Goal: Information Seeking & Learning: Learn about a topic

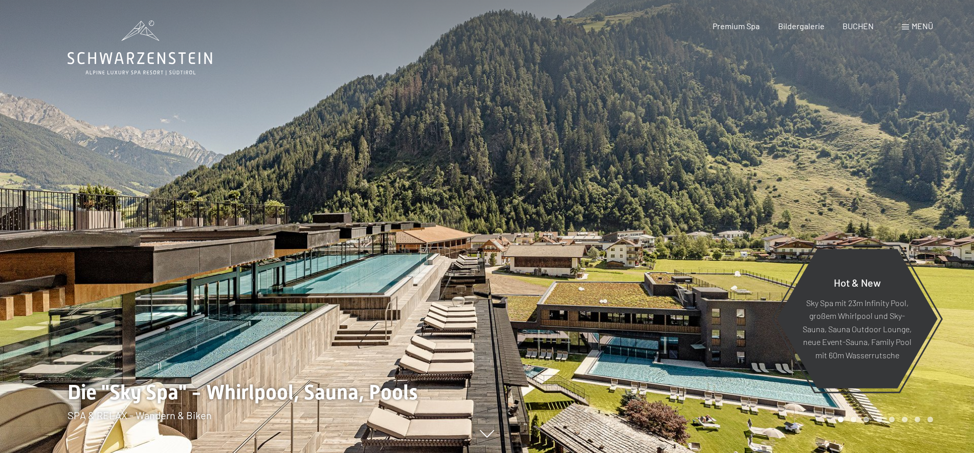
click at [907, 28] on span at bounding box center [905, 27] width 7 height 5
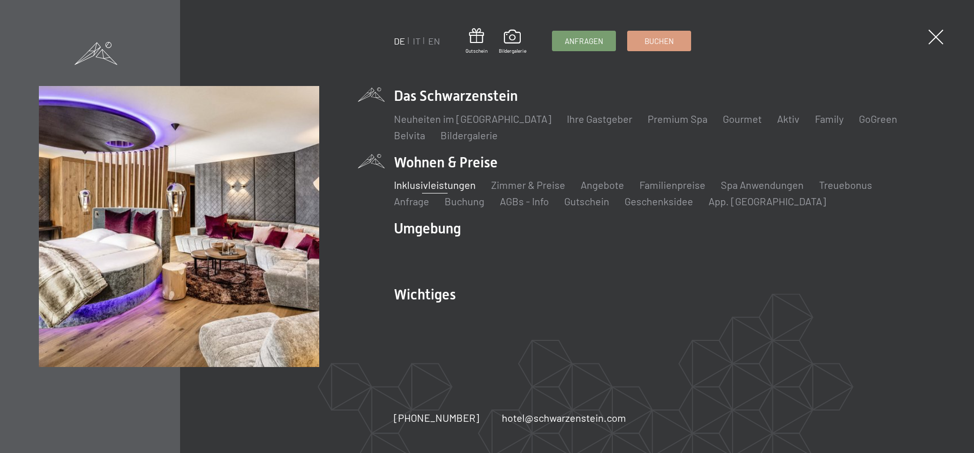
click at [446, 186] on link "Inklusivleistungen" at bounding box center [435, 185] width 82 height 12
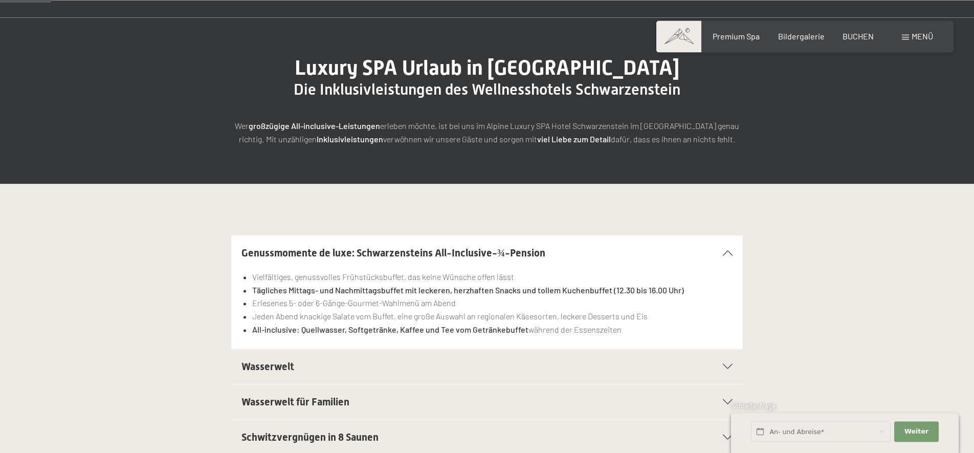
scroll to position [174, 0]
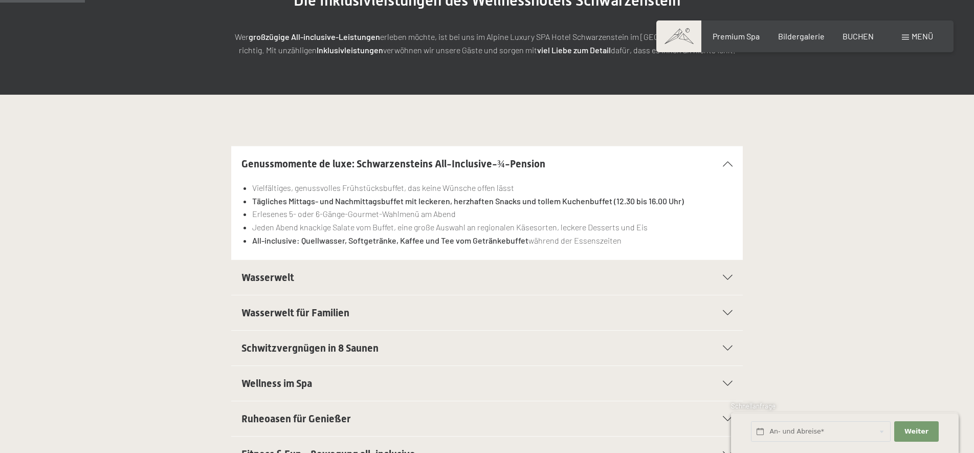
click at [345, 212] on li "Erlesenes 5- oder 6-Gänge-Gourmet-Wahlmenü am Abend" at bounding box center [492, 213] width 480 height 13
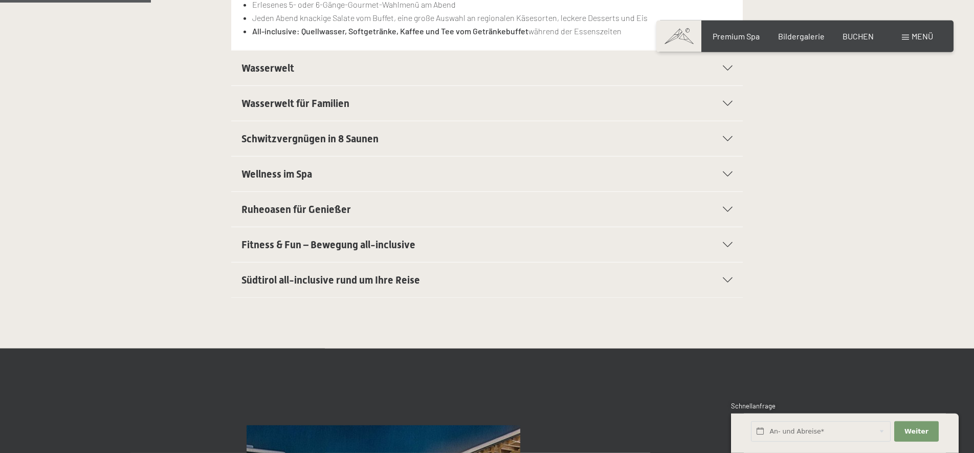
scroll to position [435, 0]
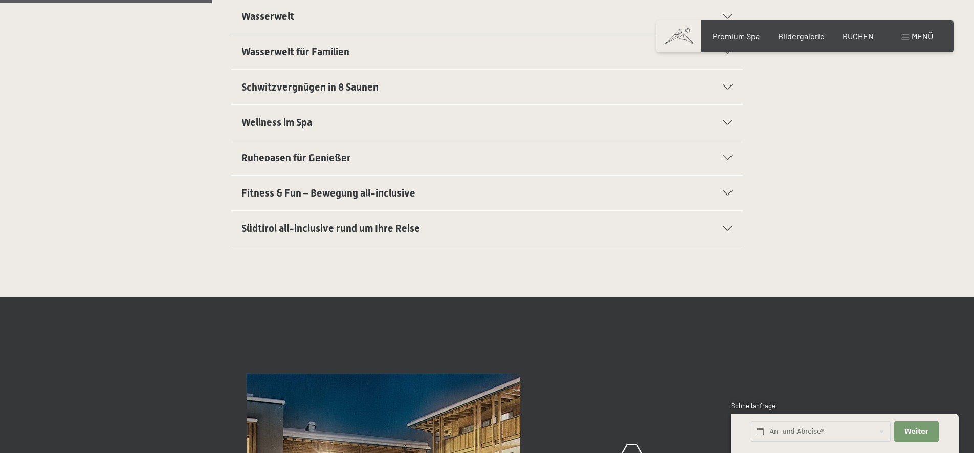
click at [339, 231] on span "Südtirol all-inclusive rund um Ihre Reise" at bounding box center [330, 228] width 179 height 12
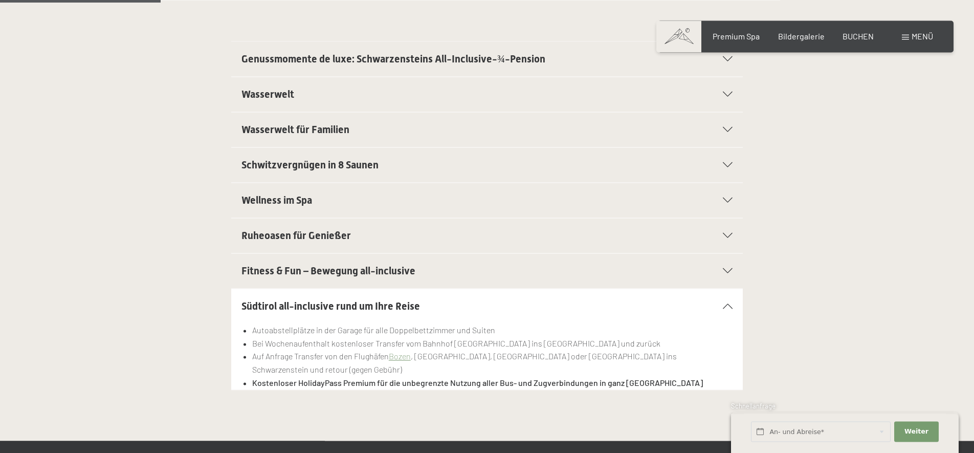
scroll to position [261, 0]
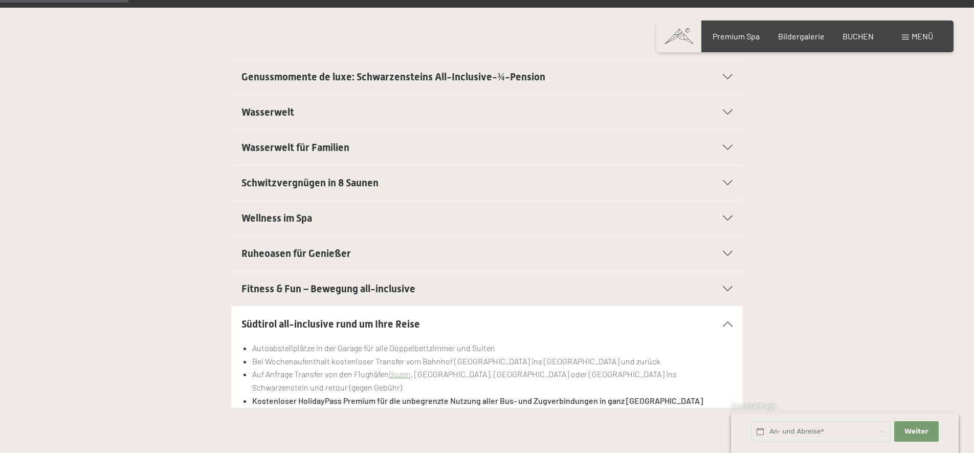
click at [263, 253] on span "Ruheoasen für Genießer" at bounding box center [295, 253] width 109 height 12
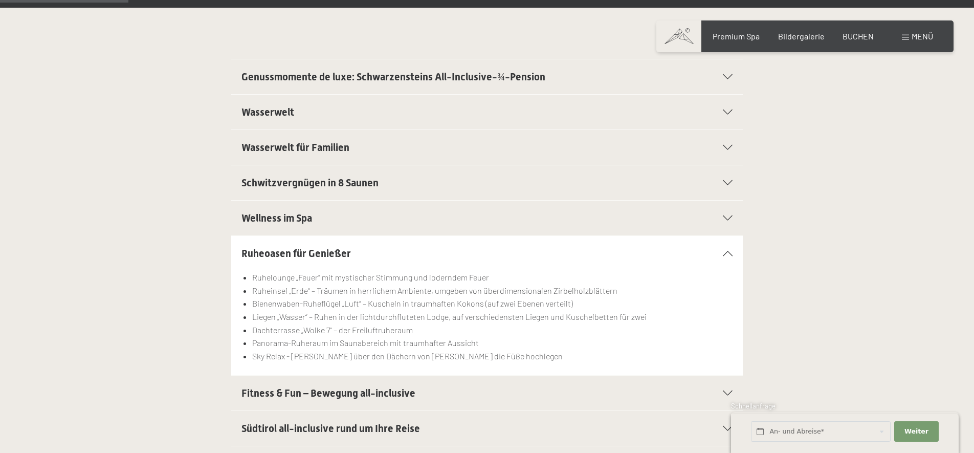
click at [267, 219] on span "Wellness im Spa" at bounding box center [276, 218] width 71 height 12
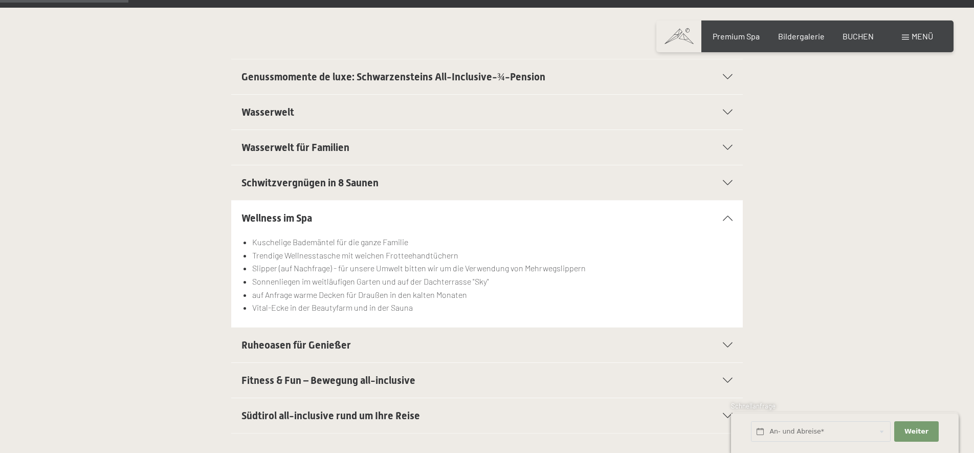
click at [274, 185] on span "Schwitzvergnügen in 8 Saunen" at bounding box center [309, 182] width 137 height 12
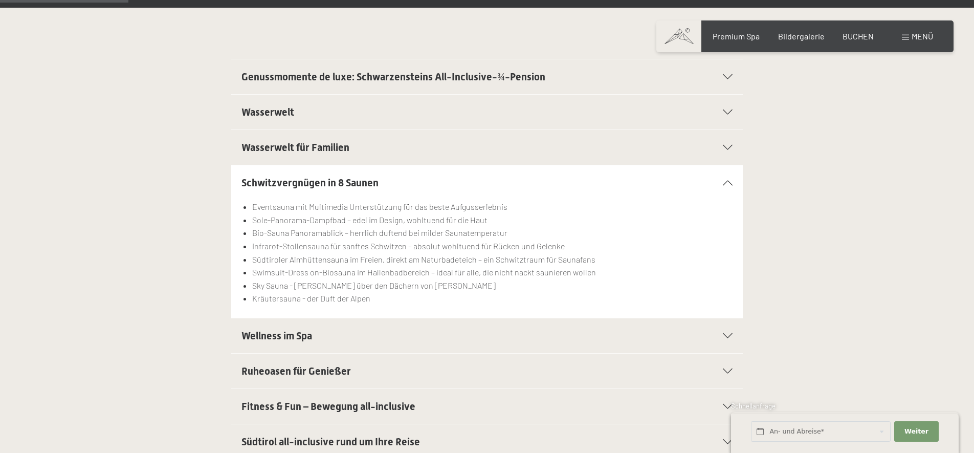
click at [276, 151] on span "Wasserwelt für Familien" at bounding box center [295, 147] width 108 height 12
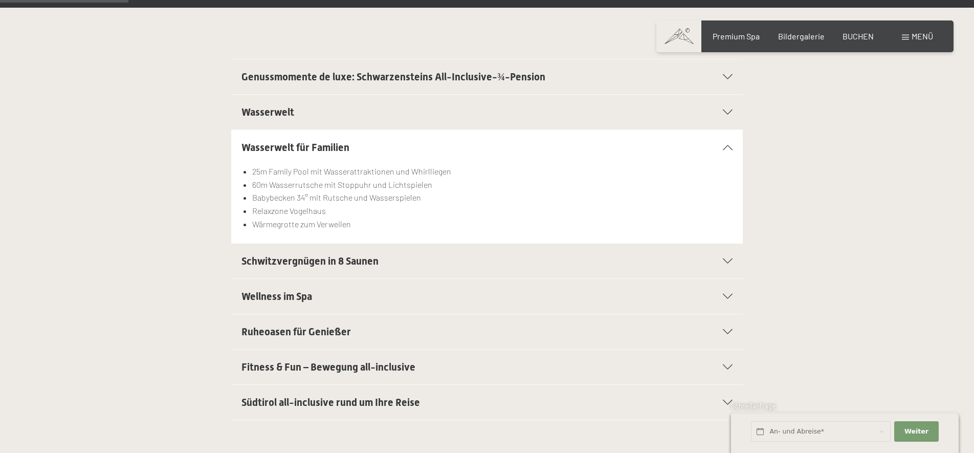
click at [270, 113] on span "Wasserwelt" at bounding box center [267, 112] width 53 height 12
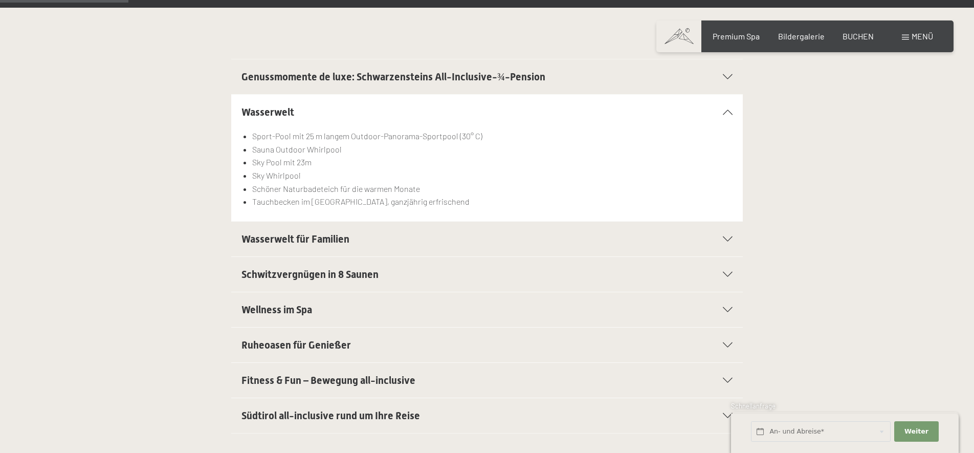
click at [726, 74] on div "Genussmomente de luxe: Schwarzensteins All-Inclusive-¾-Pension" at bounding box center [486, 76] width 491 height 35
